Goal: Information Seeking & Learning: Learn about a topic

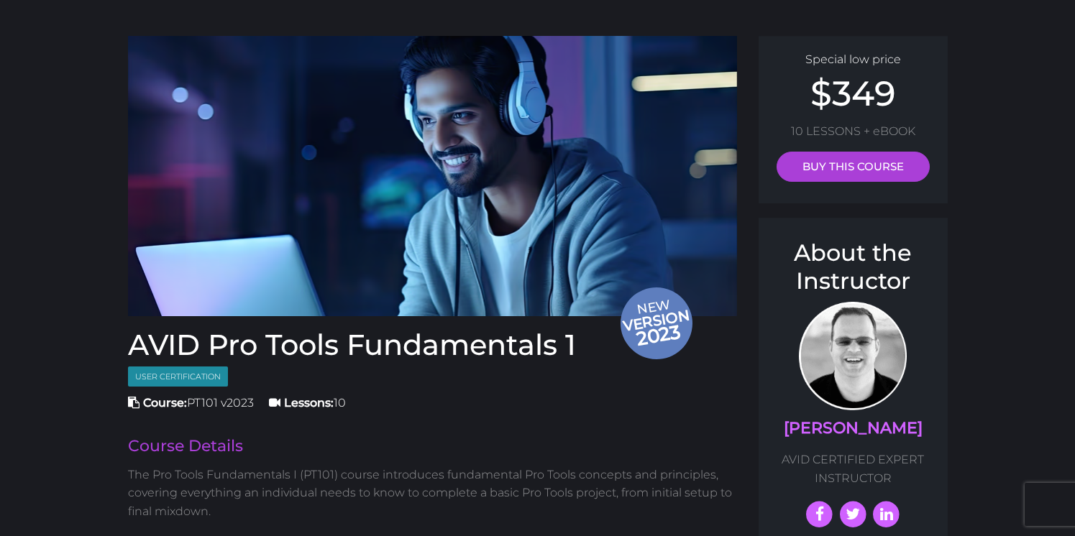
scroll to position [66, 0]
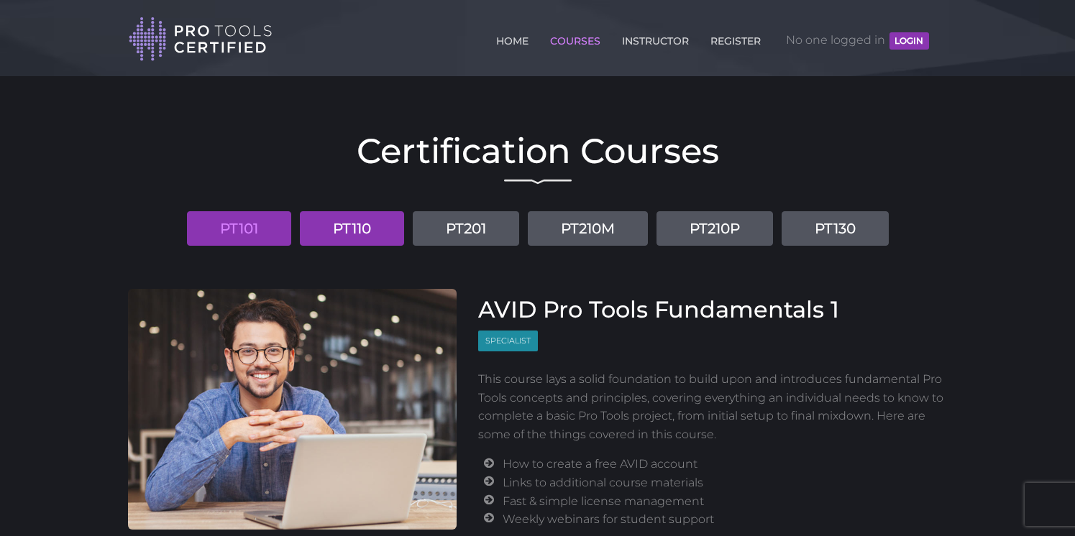
click at [345, 228] on link "PT110" at bounding box center [352, 228] width 104 height 35
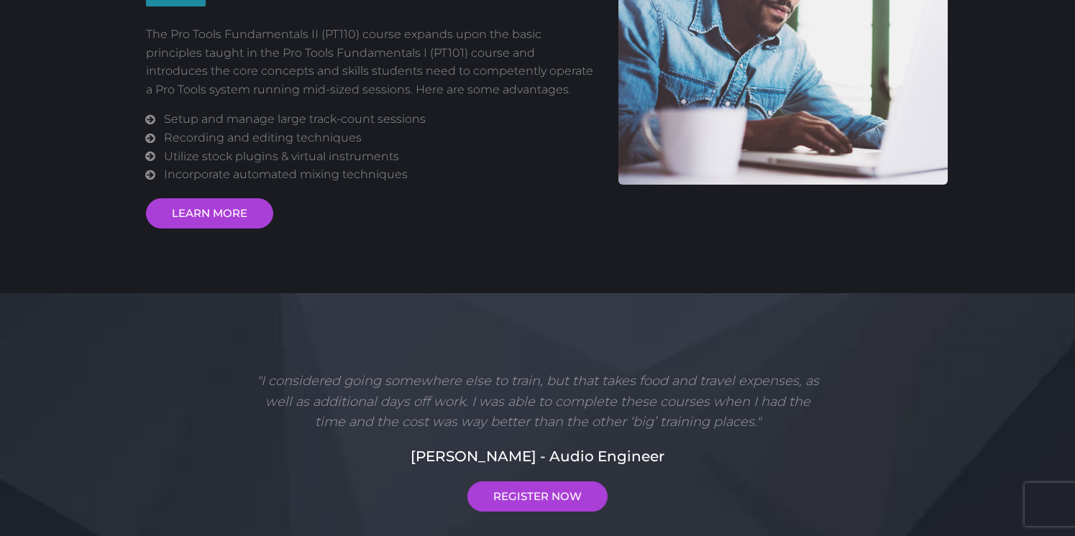
scroll to position [359, 0]
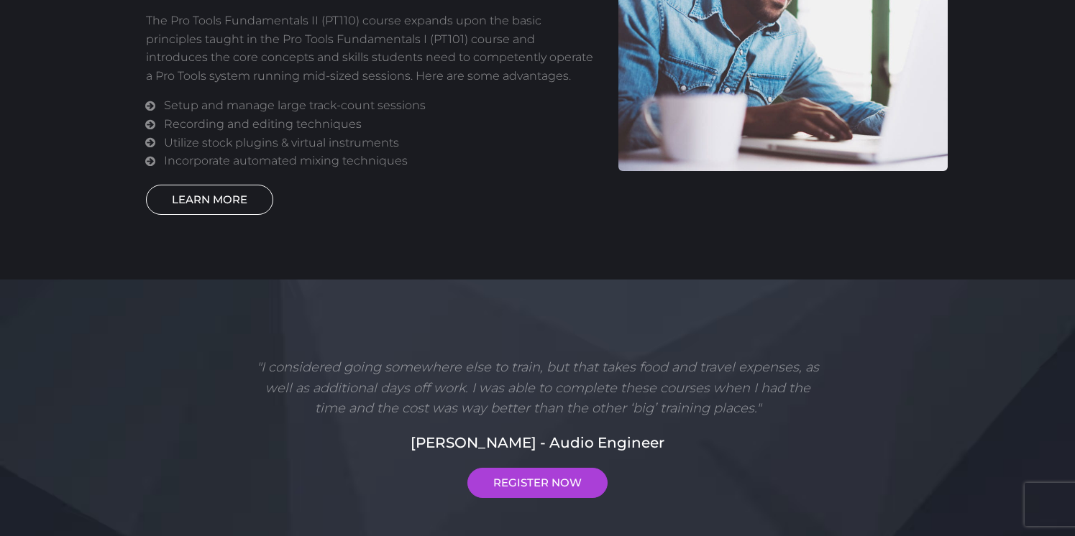
click at [226, 194] on link "LEARN MORE" at bounding box center [209, 200] width 127 height 30
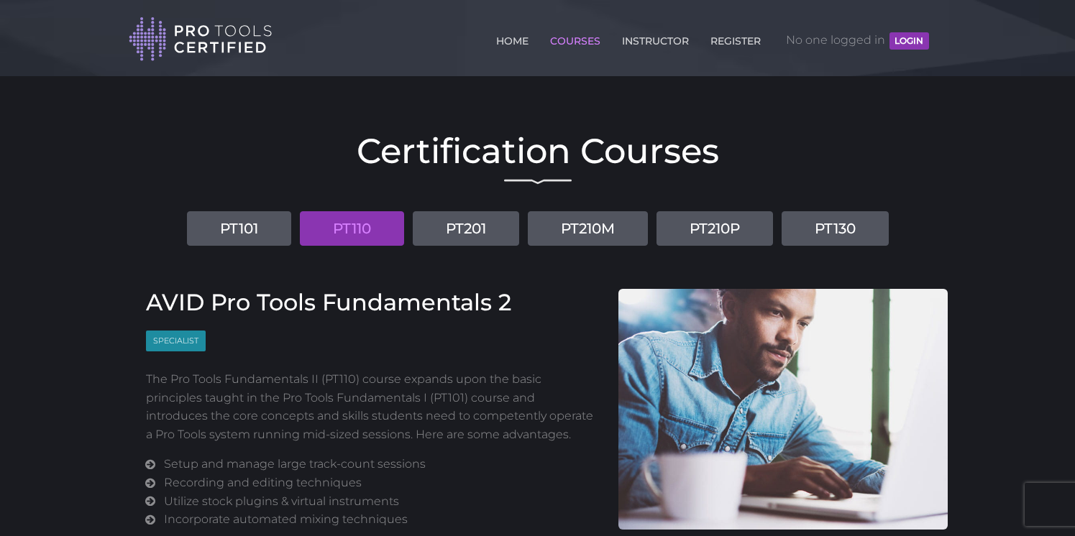
scroll to position [0, 0]
click at [847, 234] on link "PT130" at bounding box center [834, 228] width 107 height 35
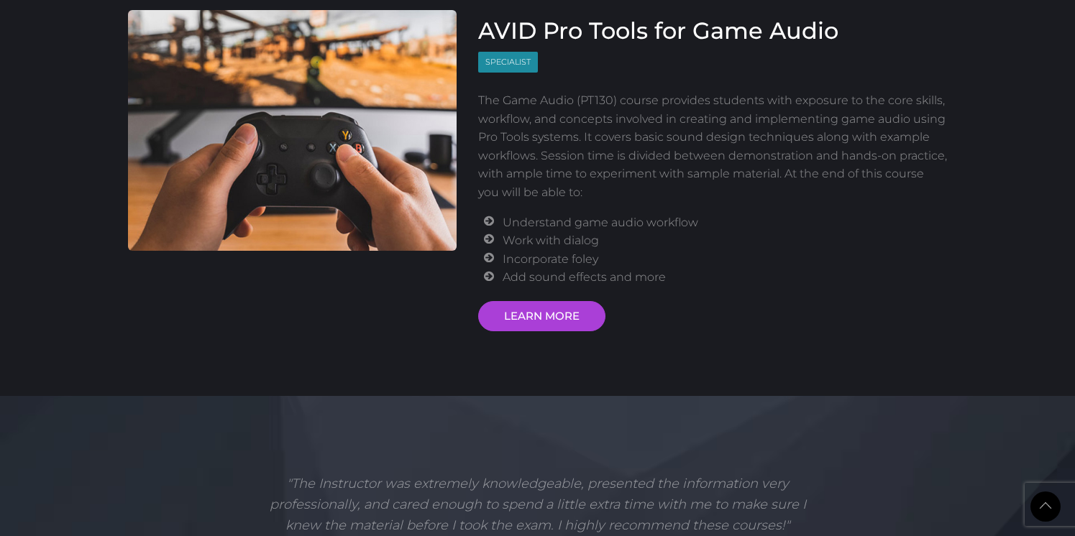
scroll to position [179, 0]
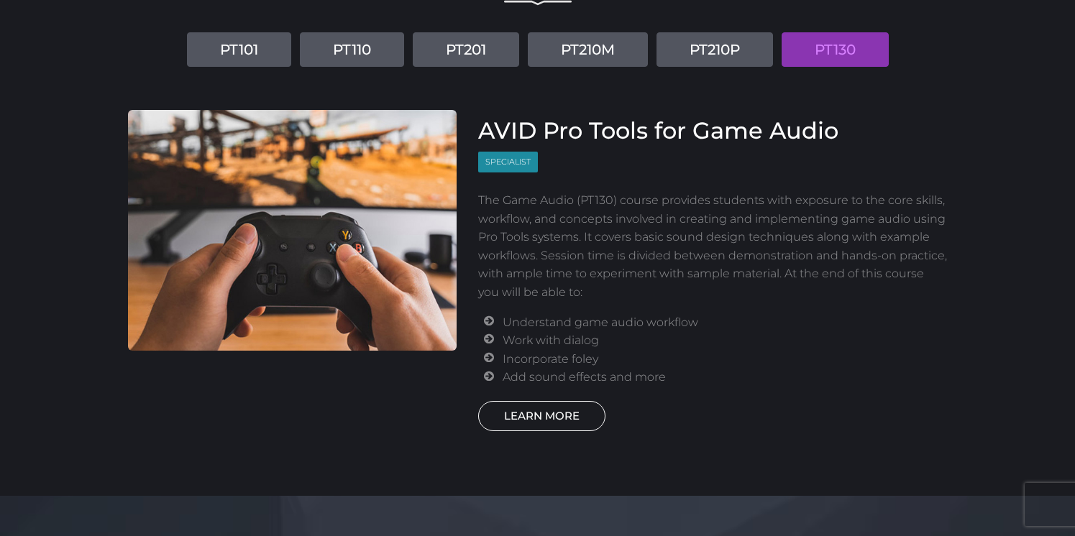
click at [545, 404] on link "LEARN MORE" at bounding box center [541, 416] width 127 height 30
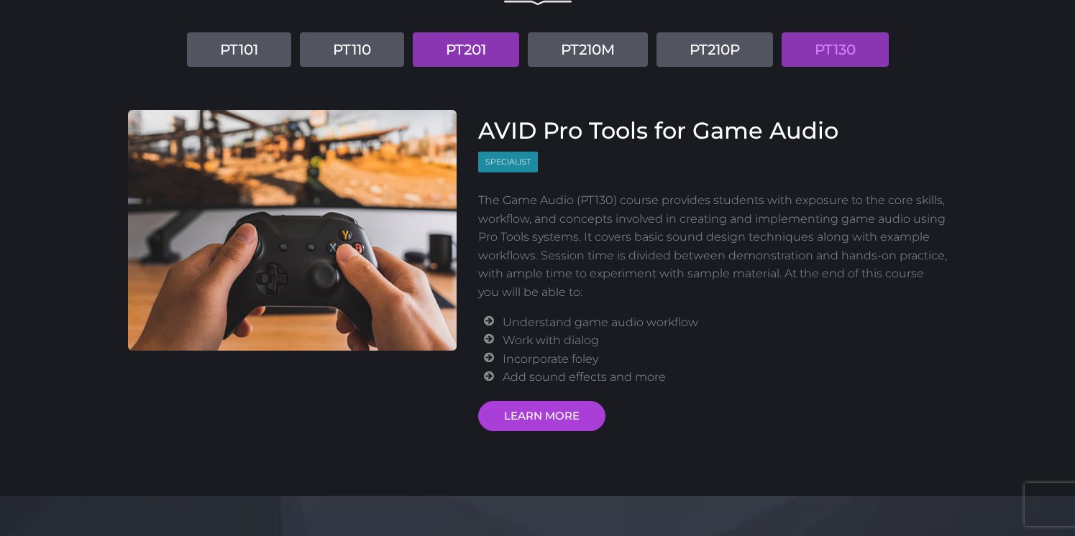
click at [460, 55] on link "PT201" at bounding box center [466, 49] width 106 height 35
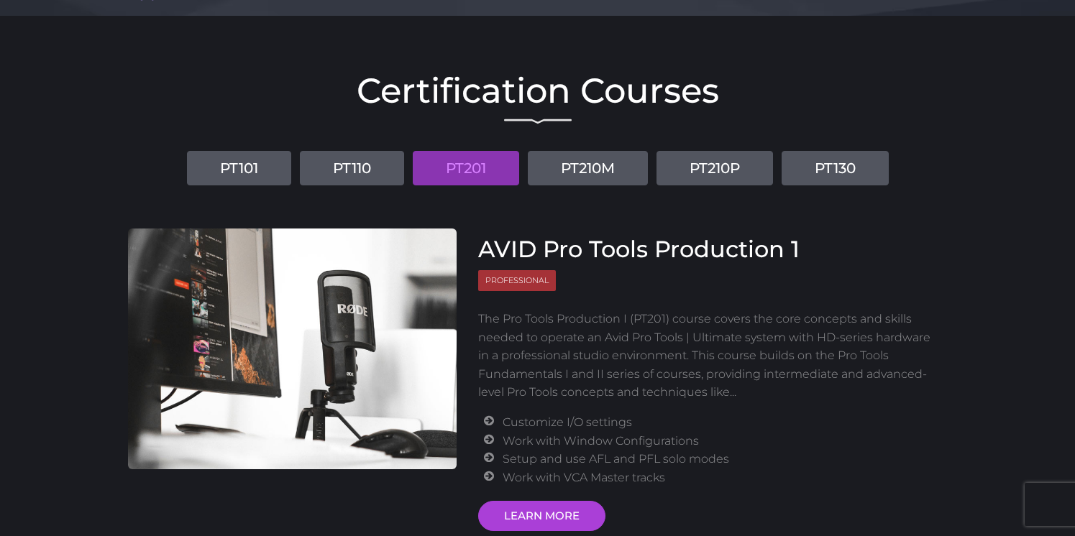
scroll to position [61, 0]
